Goal: Transaction & Acquisition: Purchase product/service

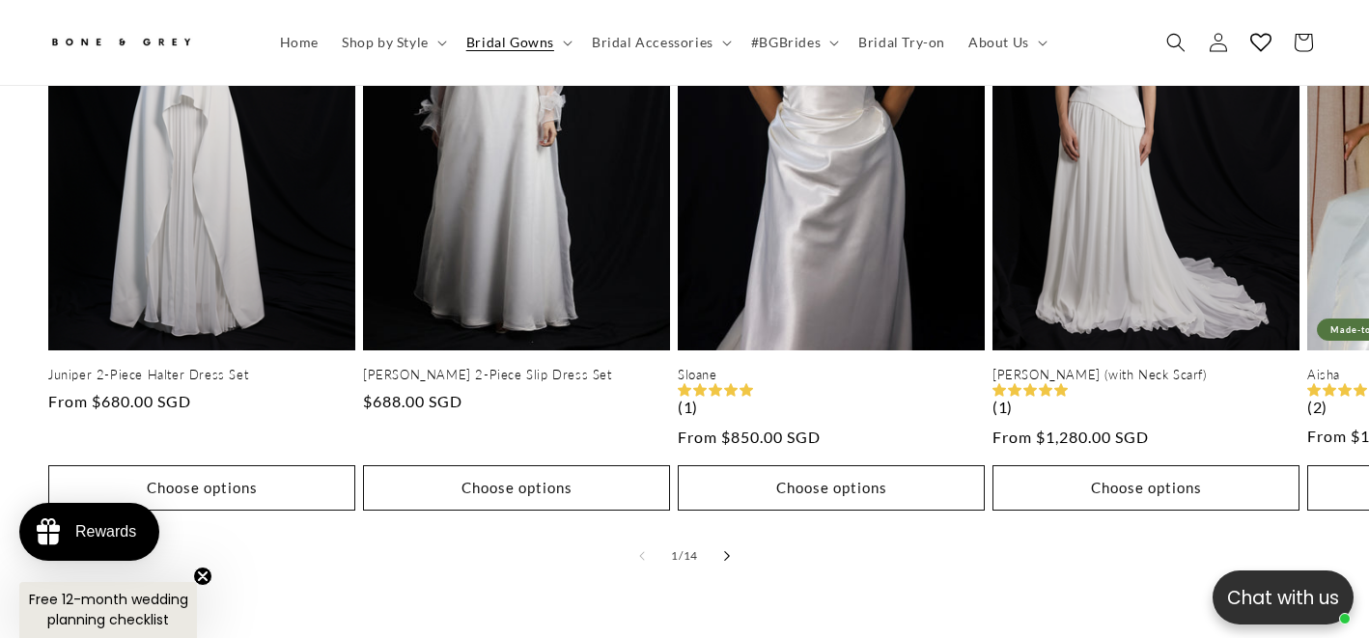
click at [730, 535] on button "Slide right" at bounding box center [727, 556] width 42 height 42
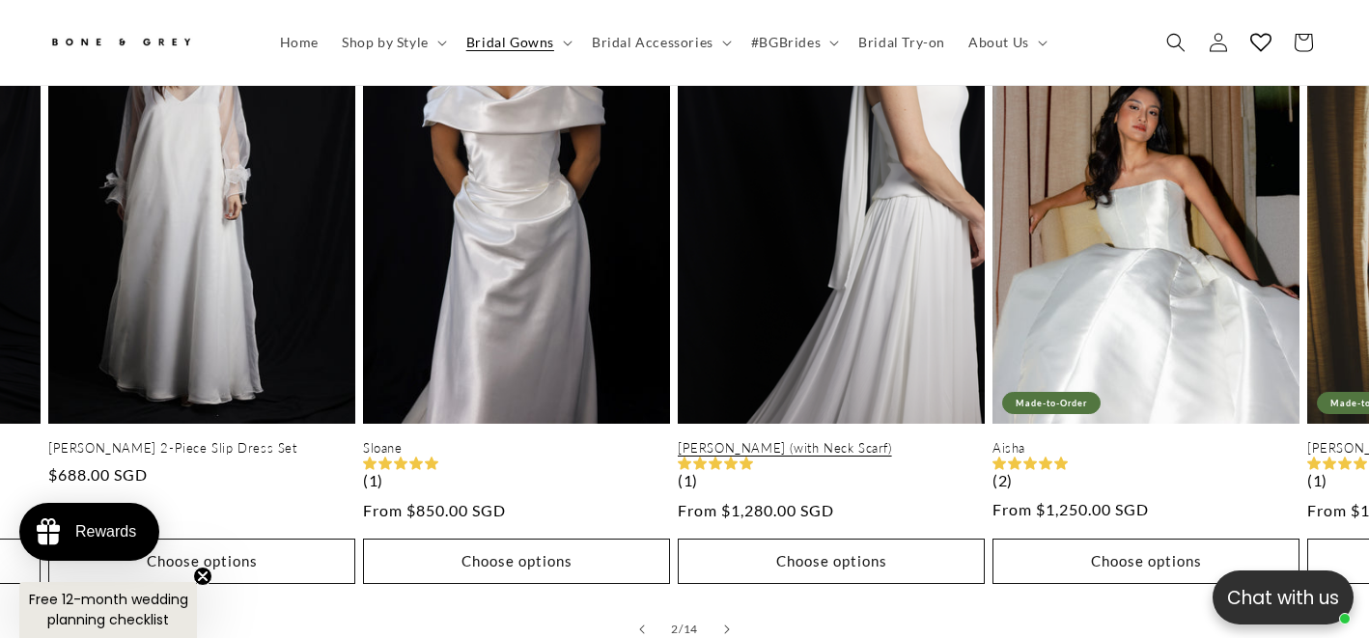
scroll to position [0, 460]
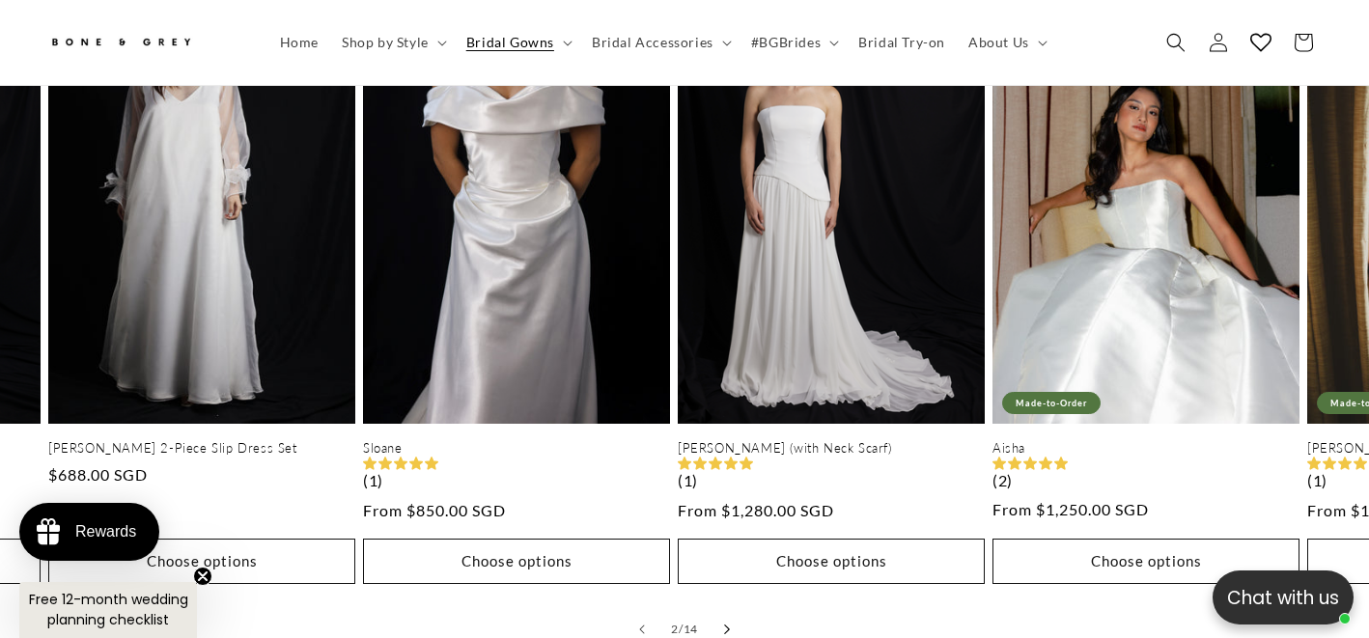
click at [731, 608] on button "Slide right" at bounding box center [727, 629] width 42 height 42
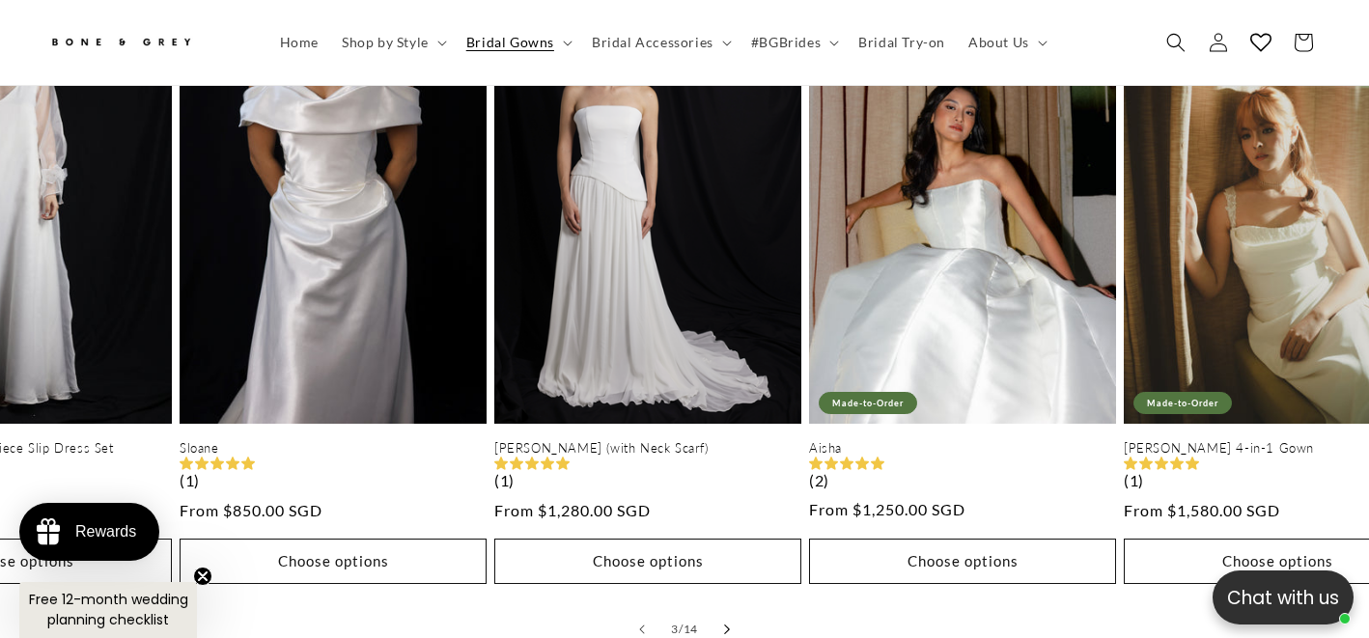
scroll to position [0, 629]
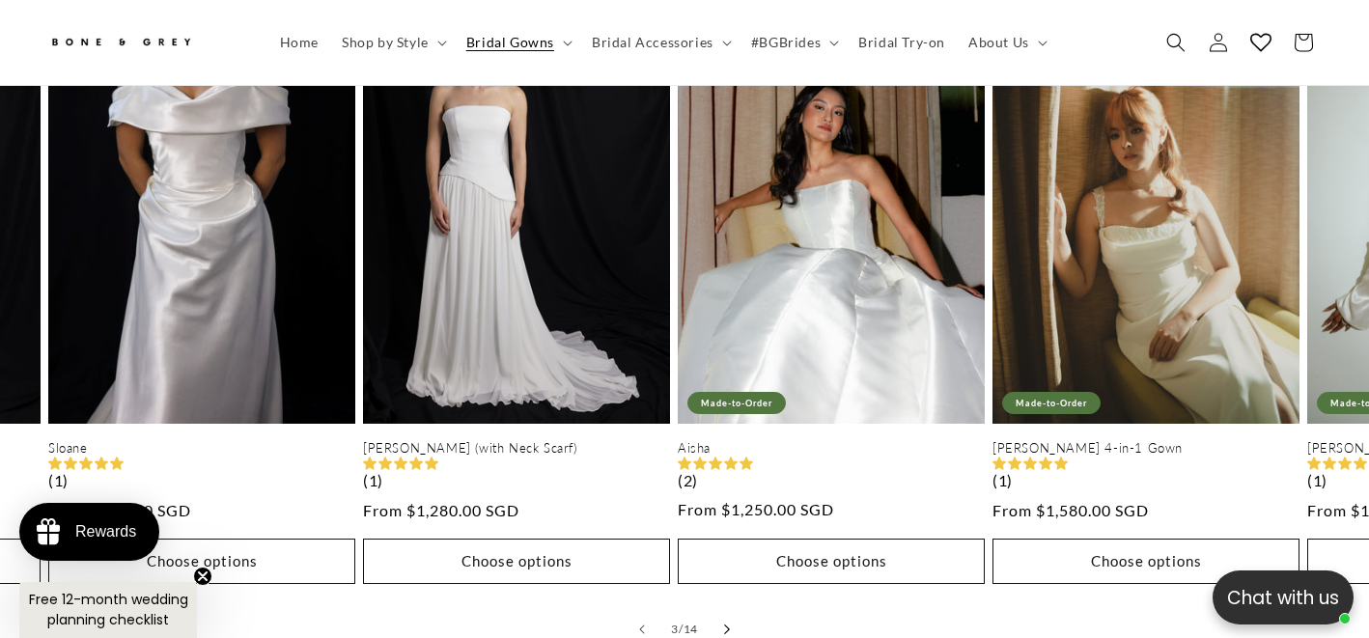
click at [730, 608] on button "Slide right" at bounding box center [727, 629] width 42 height 42
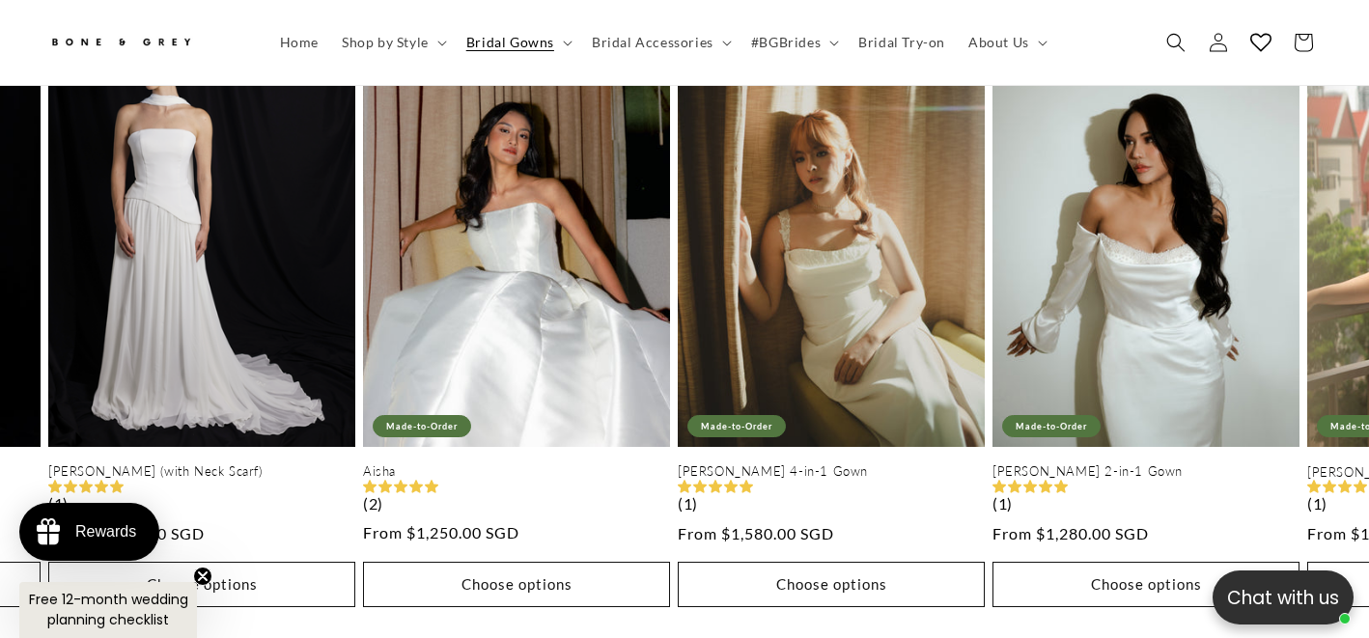
scroll to position [0, 0]
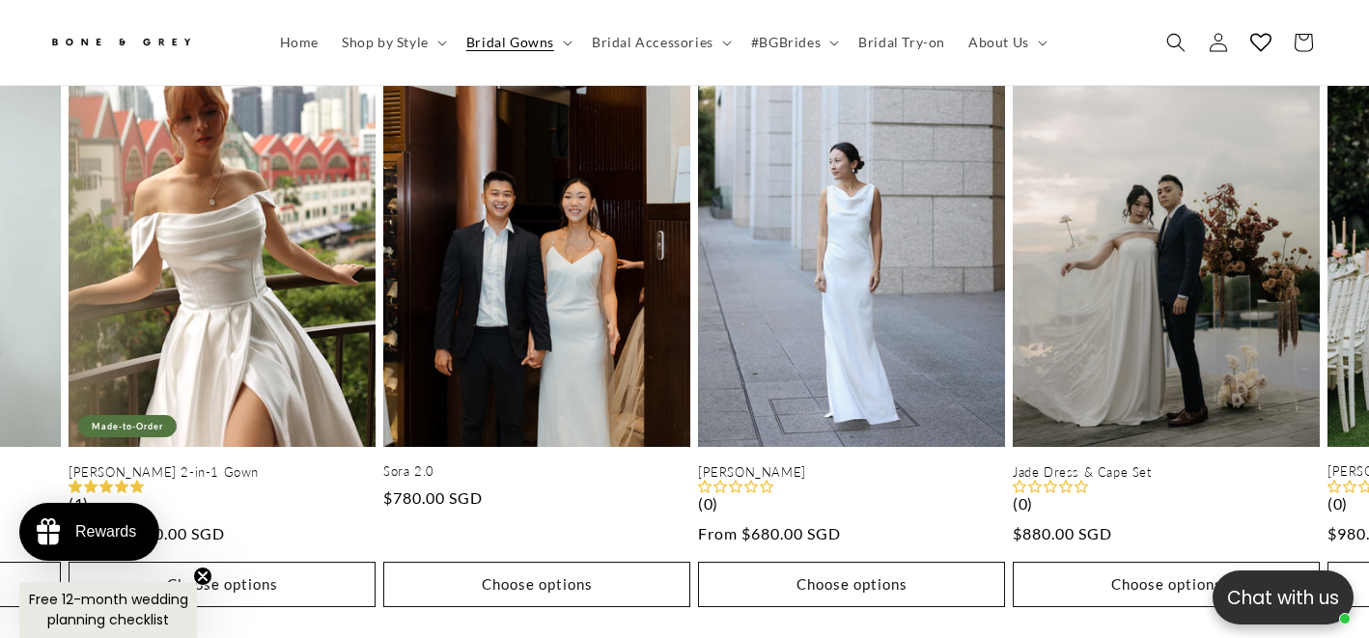
scroll to position [0, 2203]
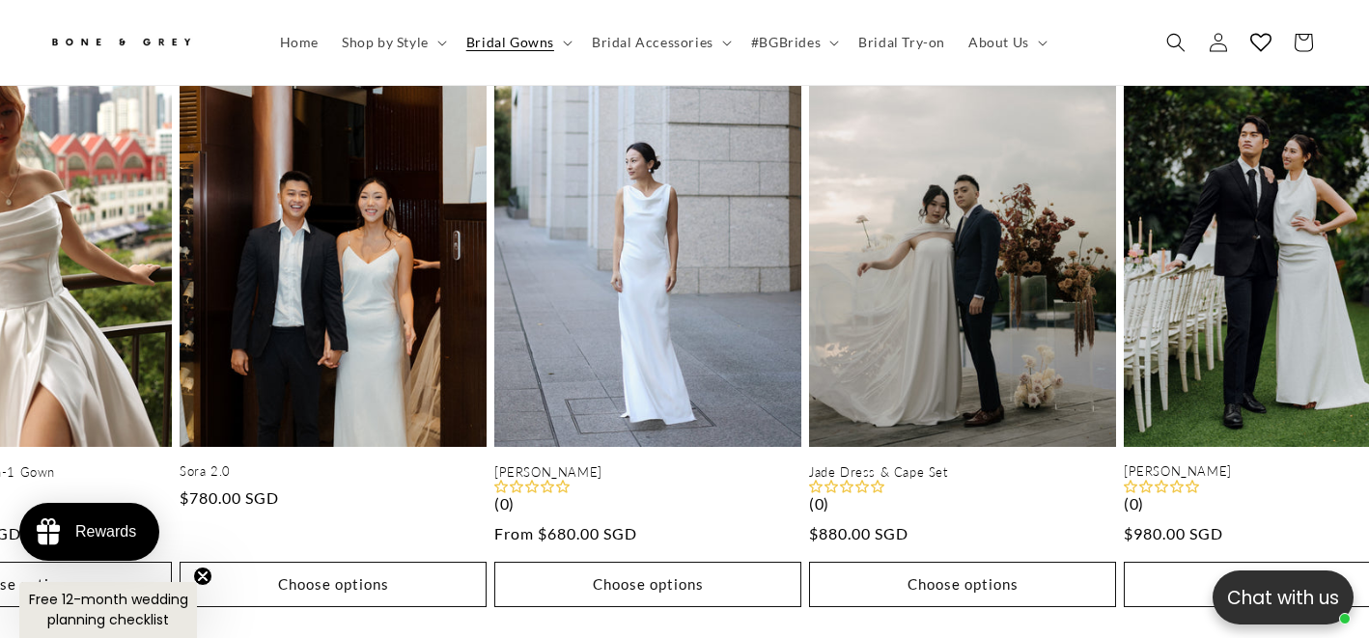
scroll to position [0, 2517]
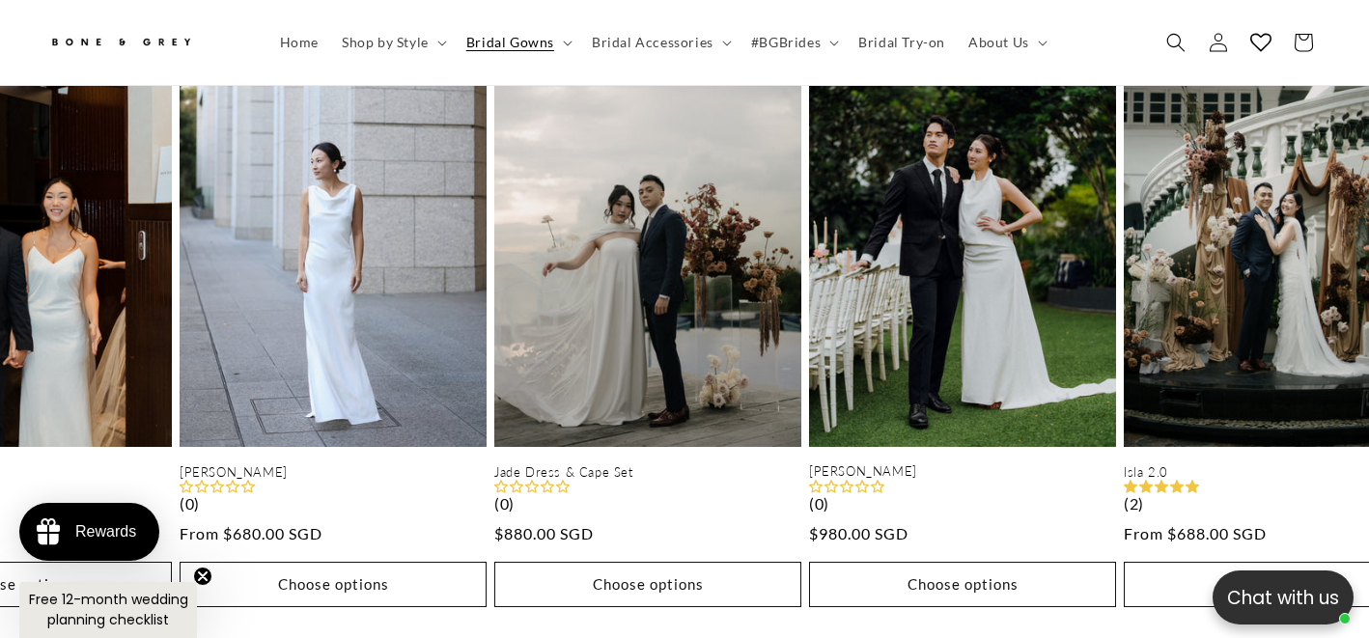
scroll to position [0, 2832]
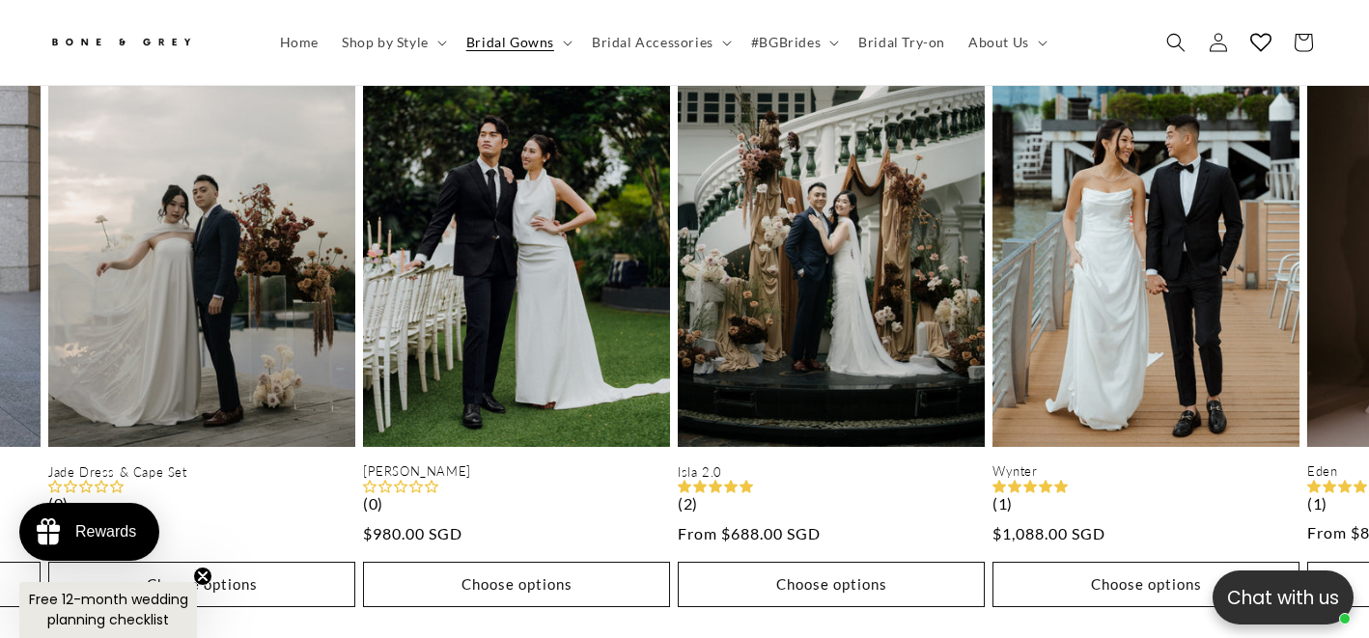
scroll to position [0, 921]
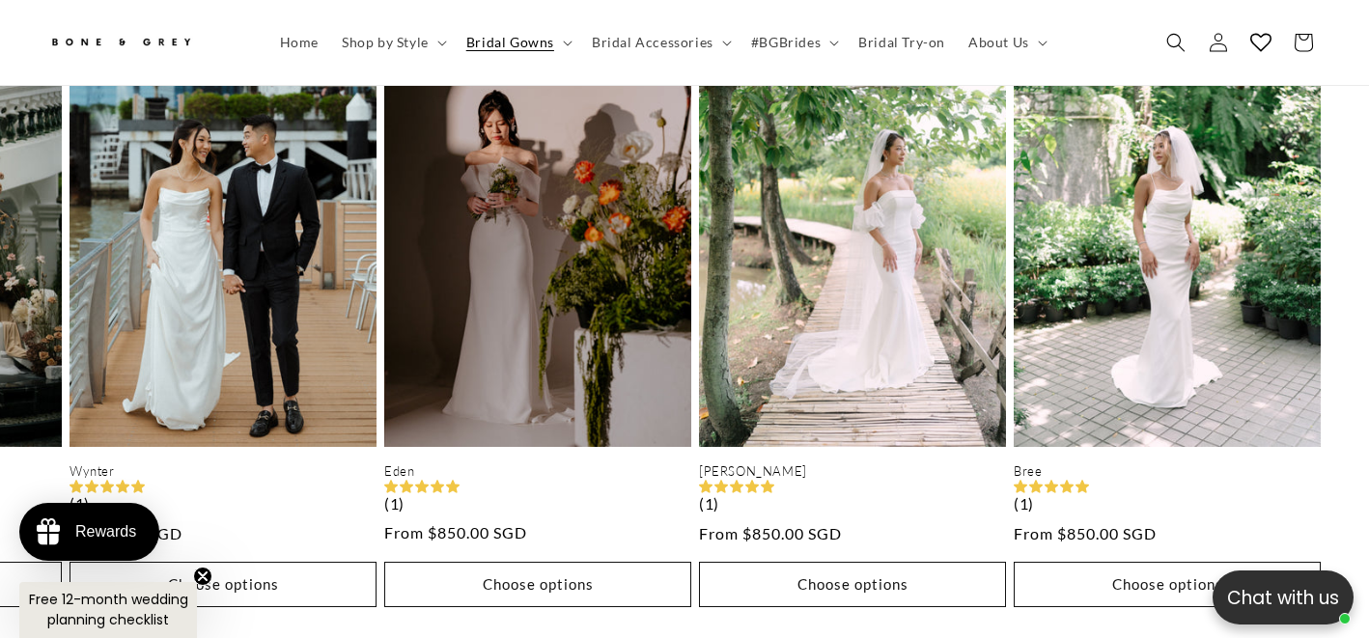
scroll to position [0, 0]
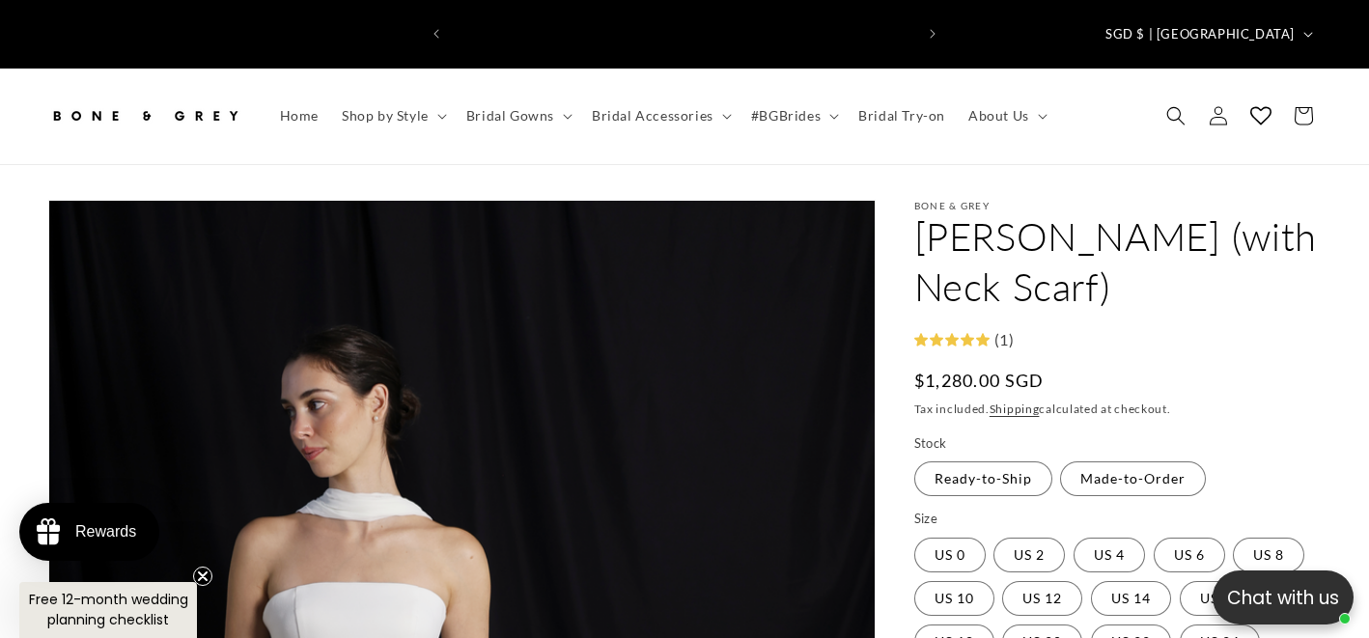
scroll to position [0, 921]
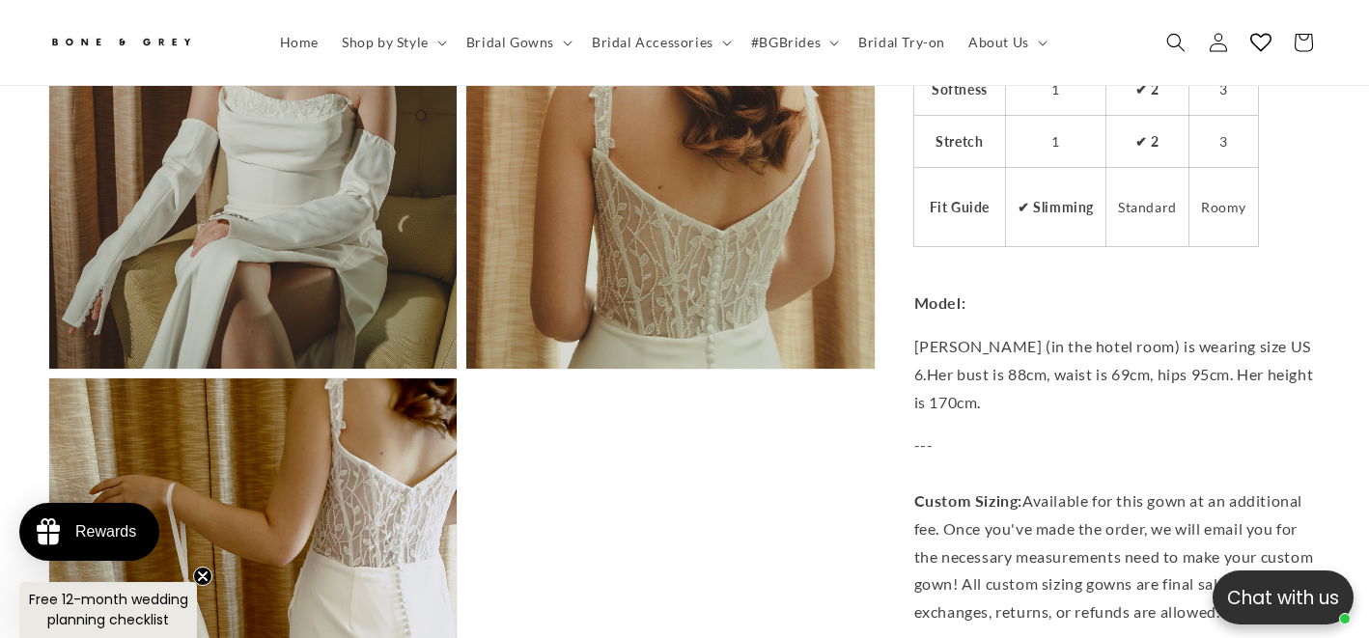
scroll to position [3571, 0]
